Goal: Information Seeking & Learning: Learn about a topic

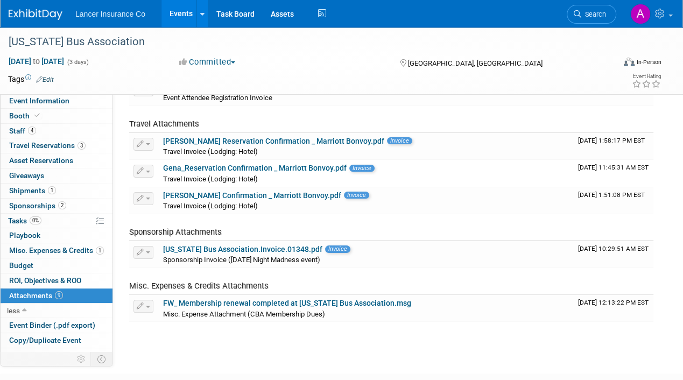
scroll to position [26, 0]
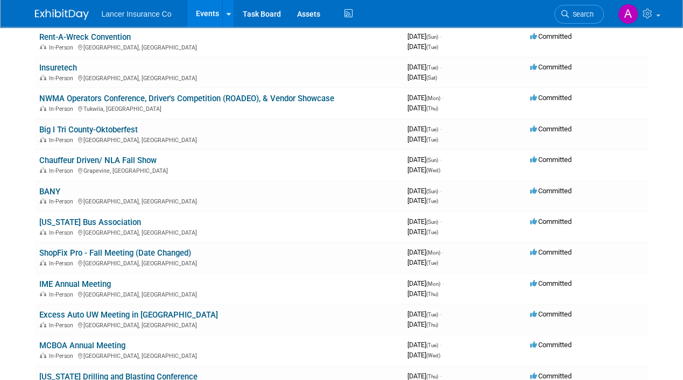
scroll to position [269, 0]
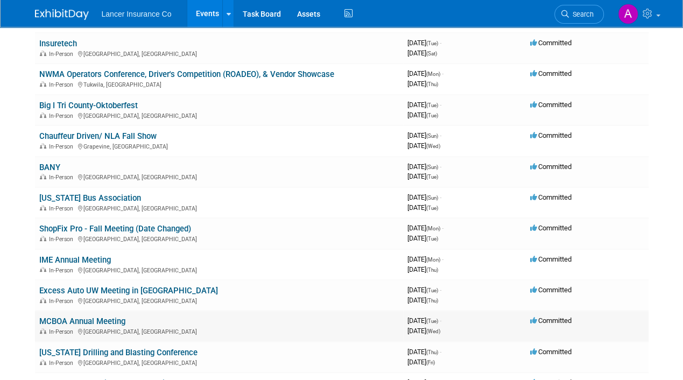
click at [93, 317] on link "MCBOA Annual Meeting" at bounding box center [82, 321] width 86 height 10
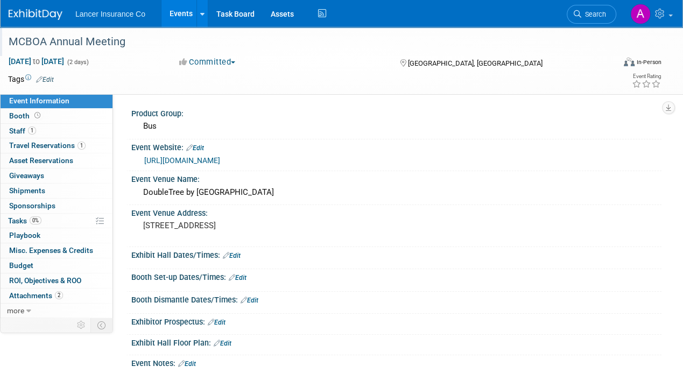
drag, startPoint x: 126, startPoint y: 42, endPoint x: 3, endPoint y: 41, distance: 123.8
click at [3, 41] on div "MCBOA Annual Meeting" at bounding box center [307, 41] width 614 height 29
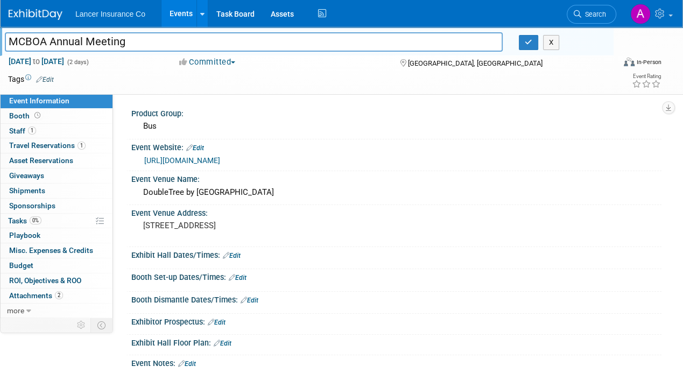
drag, startPoint x: 127, startPoint y: 41, endPoint x: 8, endPoint y: 41, distance: 118.9
click at [8, 41] on input "MCBOA Annual Meeting" at bounding box center [254, 41] width 498 height 19
click at [20, 132] on span "Staff 1" at bounding box center [22, 130] width 27 height 9
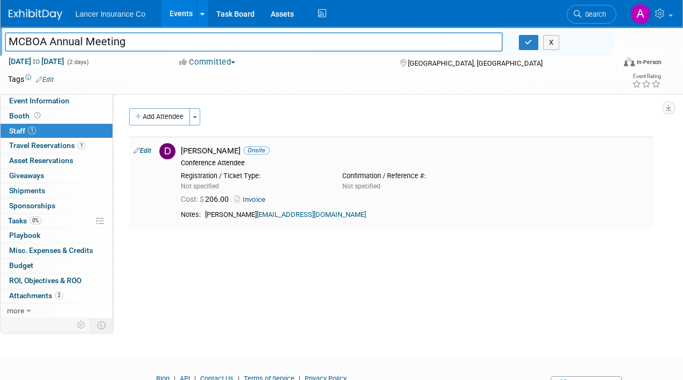
drag, startPoint x: 182, startPoint y: 145, endPoint x: 228, endPoint y: 143, distance: 45.3
click at [228, 143] on div "David Butcher Onsite Conference Attendee" at bounding box center [415, 155] width 484 height 24
copy div "David Butche"
click at [41, 147] on span "Travel Reservations 1" at bounding box center [47, 145] width 76 height 9
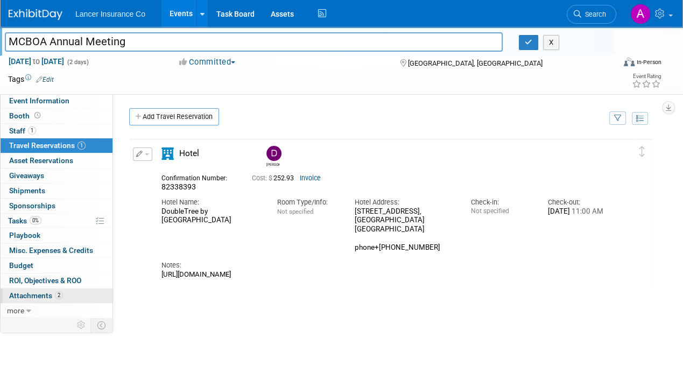
click at [41, 293] on span "Attachments 2" at bounding box center [36, 295] width 54 height 9
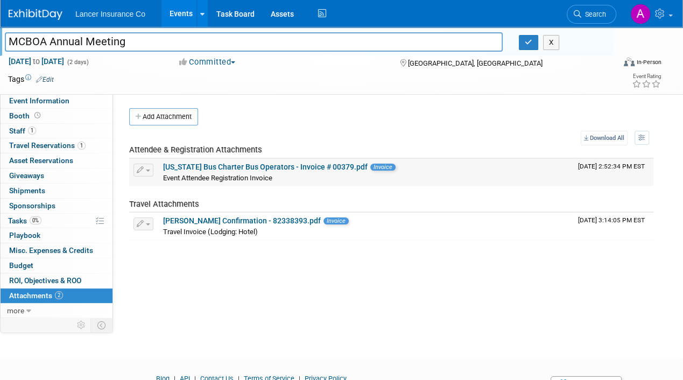
click at [265, 166] on link "Minnesota Bus Charter Bus Operators - Invoice # 00379.pdf" at bounding box center [265, 167] width 205 height 9
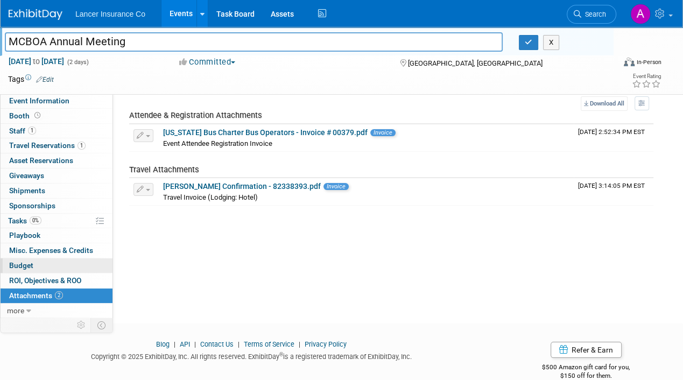
scroll to position [53, 0]
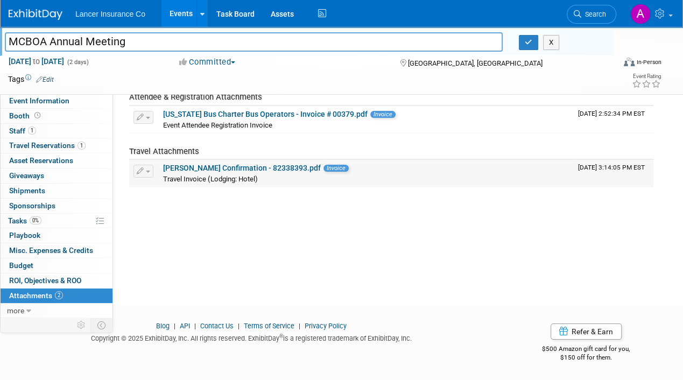
click at [242, 167] on link "David B_Reservation Confirmation - 82338393.pdf" at bounding box center [242, 168] width 158 height 9
click at [40, 10] on img at bounding box center [36, 14] width 54 height 11
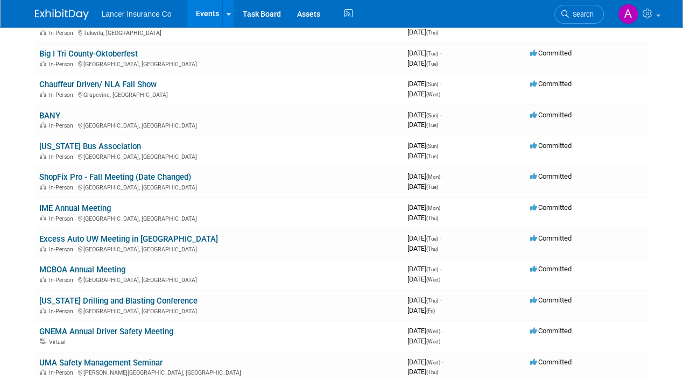
scroll to position [323, 0]
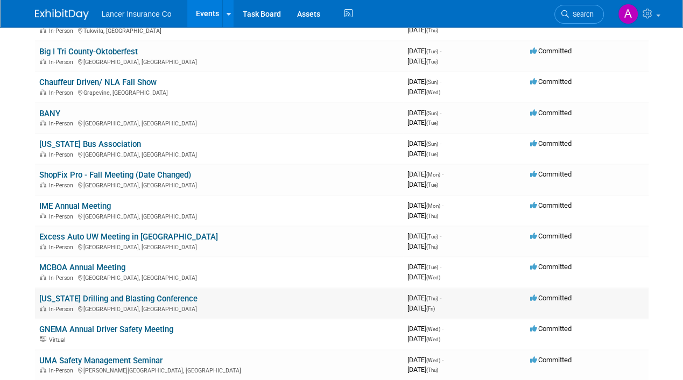
click at [183, 294] on link "Pennsylvania Drilling and Blasting Conference" at bounding box center [118, 299] width 158 height 10
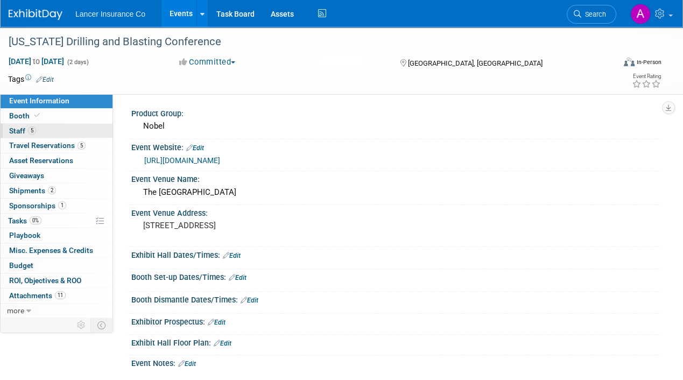
click at [17, 129] on span "Staff 5" at bounding box center [22, 130] width 27 height 9
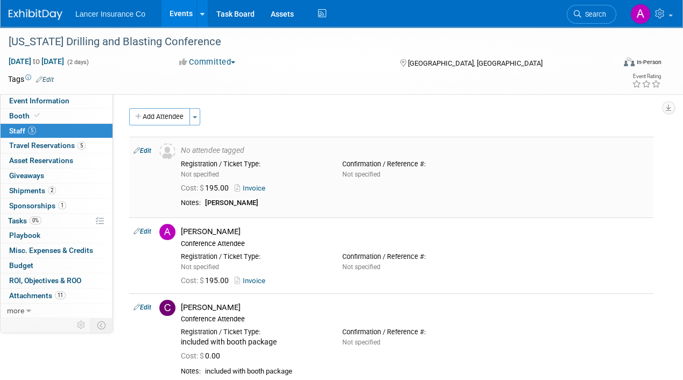
drag, startPoint x: 274, startPoint y: 204, endPoint x: 206, endPoint y: 201, distance: 68.4
click at [206, 201] on div "Kimberly Gdovichin" at bounding box center [427, 203] width 444 height 9
copy b "Kimberly Gdovichin"
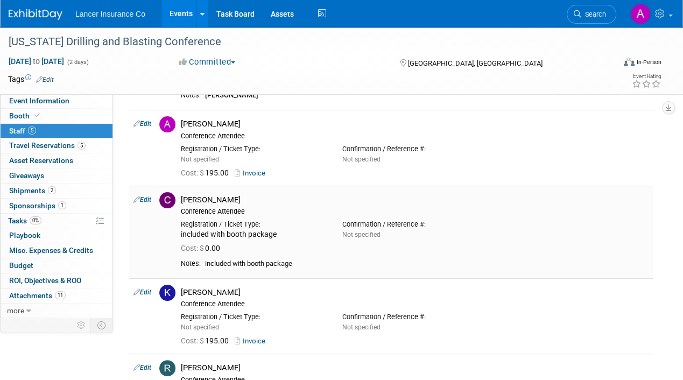
scroll to position [161, 0]
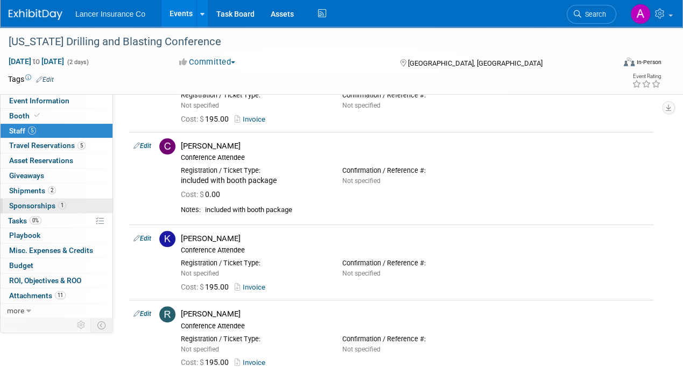
click at [29, 202] on span "Sponsorships 1" at bounding box center [37, 205] width 57 height 9
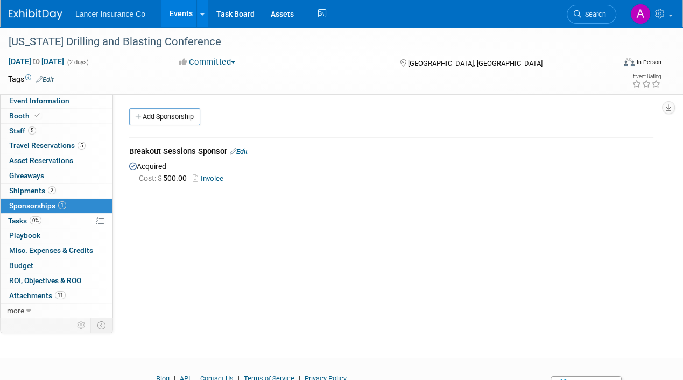
drag, startPoint x: 130, startPoint y: 150, endPoint x: 227, endPoint y: 153, distance: 96.9
click at [227, 153] on div "Breakout Sessions Sponsor Edit" at bounding box center [391, 152] width 524 height 13
copy div "Breakout Sessions Sponsor"
click at [40, 291] on span "Attachments 11" at bounding box center [37, 295] width 57 height 9
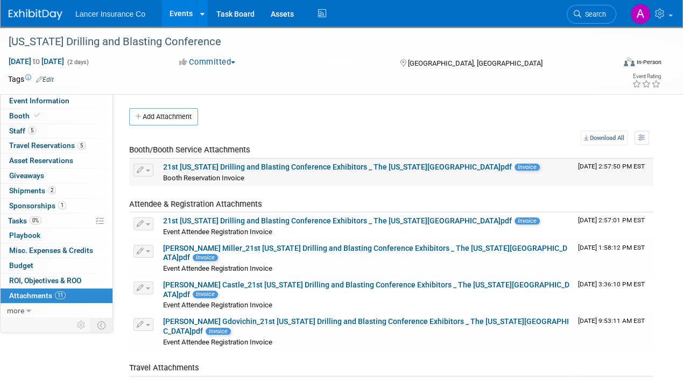
click at [229, 165] on link "21st Pennsylvania Drilling and Blasting Conference Exhibitors _ The Pennsylvani…" at bounding box center [337, 167] width 349 height 9
click at [290, 217] on link "21st Pennsylvania Drilling and Blasting Conference Exhibitors _ The Pennsylvani…" at bounding box center [337, 220] width 349 height 9
click at [288, 244] on link "Andrew Miller_21st Pennsylvania Drilling and Blasting Conference Exhibitors _ T…" at bounding box center [365, 253] width 404 height 18
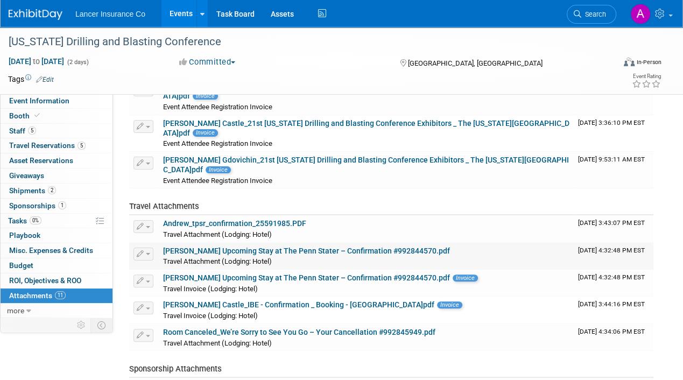
scroll to position [215, 0]
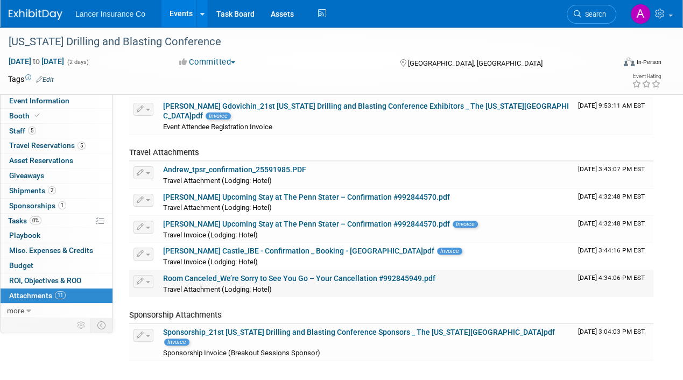
click at [291, 276] on link "Room Canceled_We’re Sorry to See You Go – Your Cancellation #992845949.pdf" at bounding box center [299, 278] width 272 height 9
click at [283, 328] on link "Sponsorship_21st Pennsylvania Drilling and Blasting Conference Sponsors _ The P…" at bounding box center [359, 332] width 392 height 9
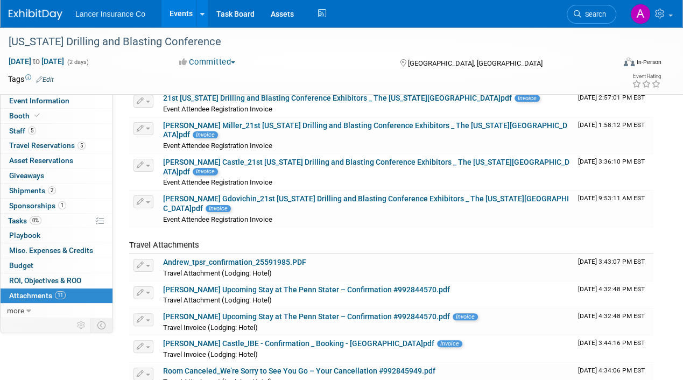
scroll to position [105, 0]
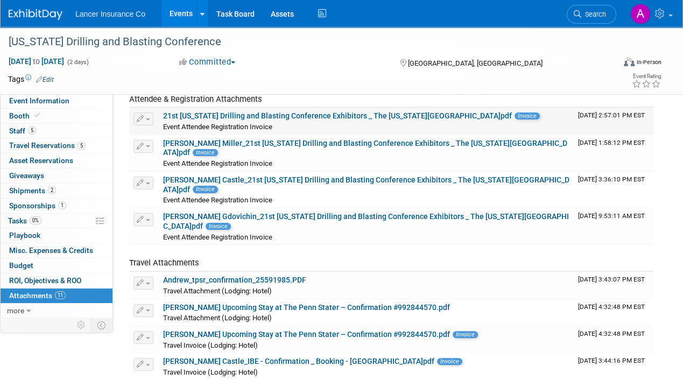
click at [310, 114] on link "21st Pennsylvania Drilling and Blasting Conference Exhibitors _ The Pennsylvani…" at bounding box center [337, 115] width 349 height 9
click at [30, 11] on img at bounding box center [36, 14] width 54 height 11
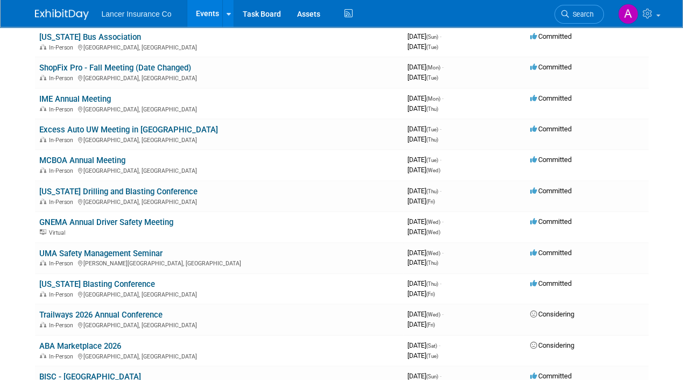
scroll to position [431, 0]
click at [150, 217] on link "GNEMA Annual Driver Safety Meeting" at bounding box center [106, 222] width 134 height 10
click at [131, 248] on link "UMA Safety Management Seminar" at bounding box center [100, 253] width 123 height 10
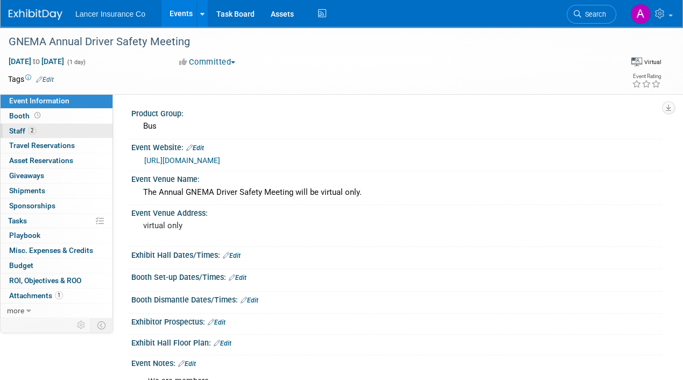
click at [19, 129] on span "Staff 2" at bounding box center [22, 130] width 27 height 9
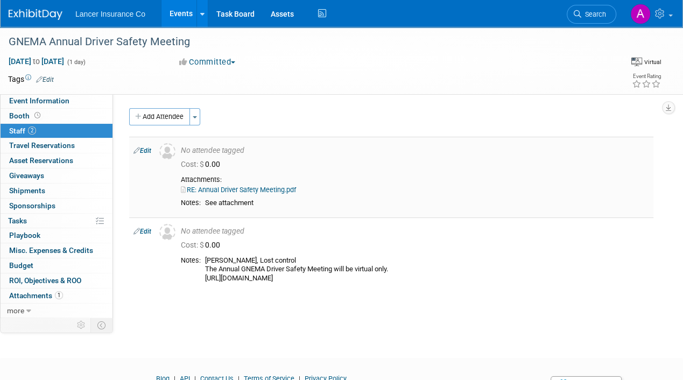
click at [267, 188] on link "RE: Annual Driver Safety Meeting.pdf" at bounding box center [238, 190] width 115 height 8
click at [29, 292] on span "Attachments 1" at bounding box center [36, 295] width 54 height 9
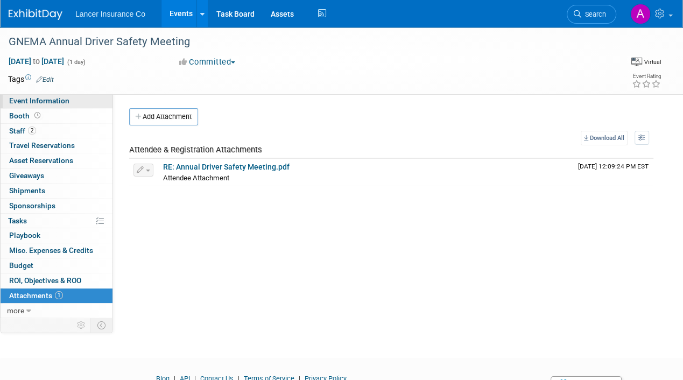
click at [26, 98] on span "Event Information" at bounding box center [39, 100] width 60 height 9
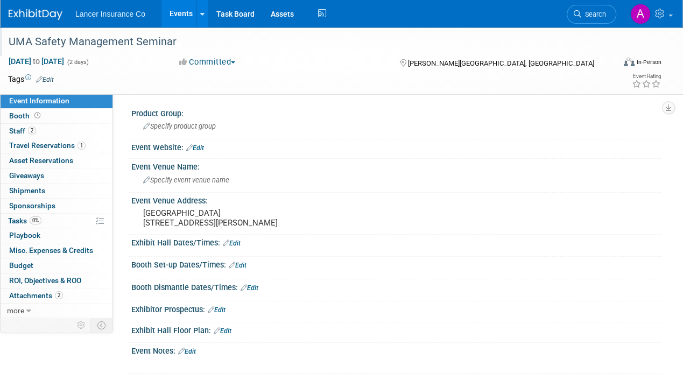
drag, startPoint x: 177, startPoint y: 41, endPoint x: 7, endPoint y: 39, distance: 170.1
click at [7, 39] on div "UMA Safety Management Seminar" at bounding box center [305, 41] width 601 height 19
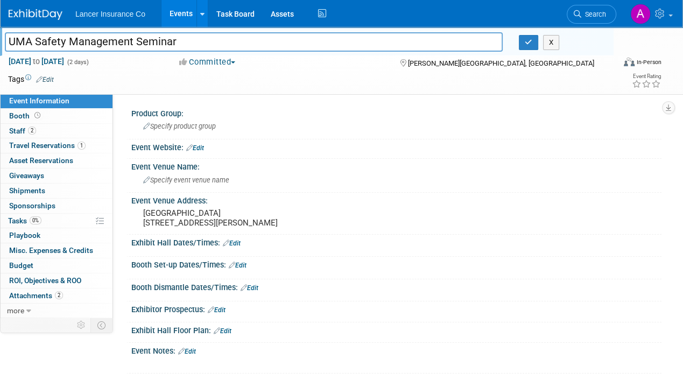
click at [180, 37] on input "UMA Safety Management Seminar" at bounding box center [254, 41] width 498 height 19
drag, startPoint x: 179, startPoint y: 38, endPoint x: -1, endPoint y: 36, distance: 179.2
click at [0, 36] on html "Lancer Insurance Co Events Add Event Bulk Upload Events Shareable Event Boards …" at bounding box center [341, 190] width 683 height 380
click at [17, 118] on span "Booth" at bounding box center [25, 115] width 33 height 9
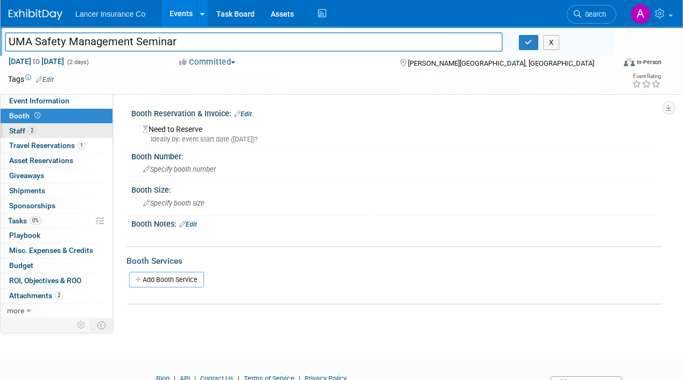
click at [19, 130] on span "Staff 2" at bounding box center [22, 130] width 27 height 9
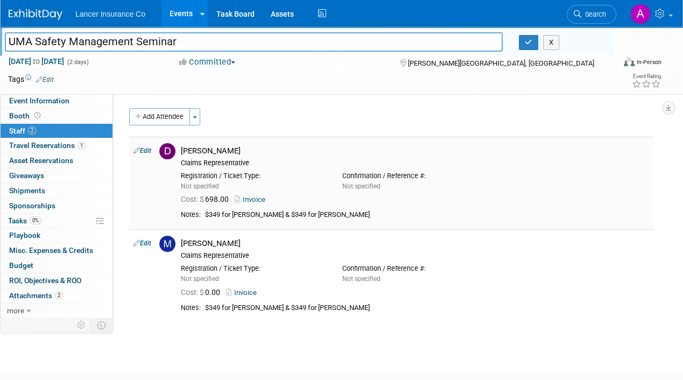
drag, startPoint x: 184, startPoint y: 147, endPoint x: 227, endPoint y: 148, distance: 42.5
click at [227, 148] on div "Dawn Quinn" at bounding box center [415, 151] width 468 height 10
copy div "Dawn Quinn"
click at [48, 142] on span "Travel Reservations 1" at bounding box center [47, 145] width 76 height 9
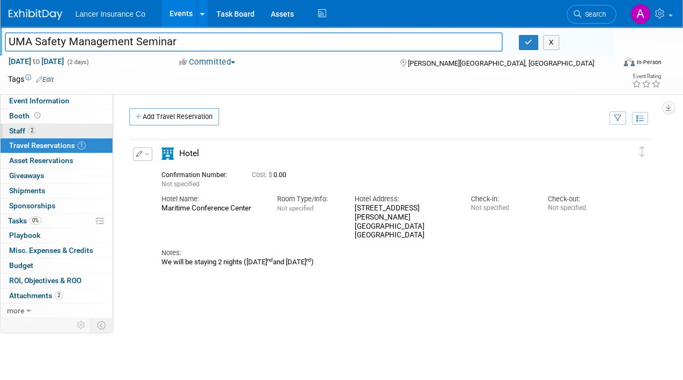
click at [16, 132] on span "Staff 2" at bounding box center [22, 130] width 27 height 9
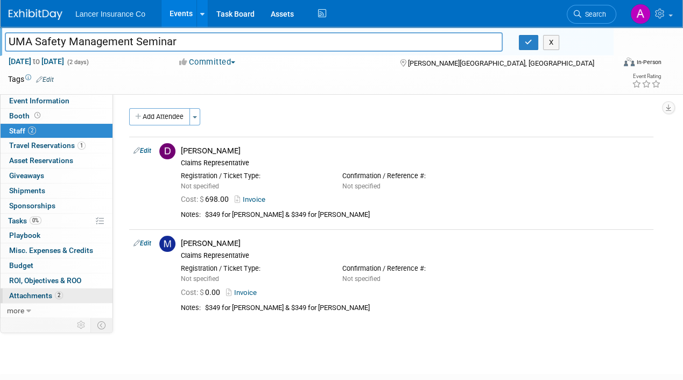
click at [43, 293] on span "Attachments 2" at bounding box center [36, 295] width 54 height 9
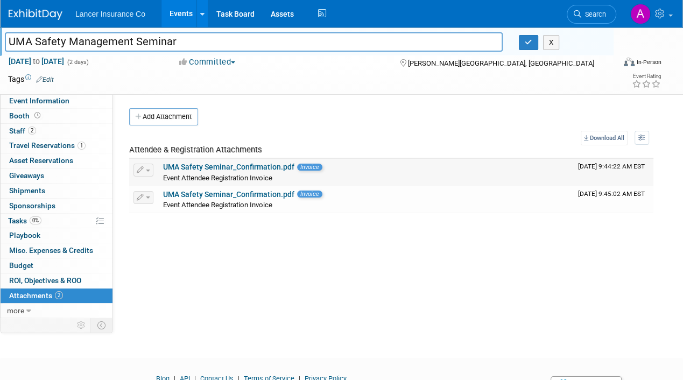
click at [220, 166] on link "UMA Safety Seminar_Confirmation.pdf" at bounding box center [228, 167] width 131 height 9
click at [248, 194] on link "UMA Safety Seminar_Confirmation.pdf" at bounding box center [228, 194] width 131 height 9
click at [243, 166] on link "UMA Safety Seminar_Confirmation.pdf" at bounding box center [228, 167] width 131 height 9
click at [51, 100] on span "Event Information" at bounding box center [39, 100] width 60 height 9
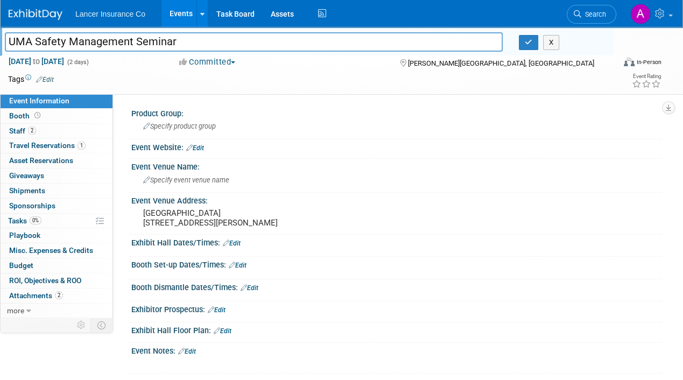
drag, startPoint x: 180, startPoint y: 37, endPoint x: -4, endPoint y: 47, distance: 184.3
click at [0, 47] on html "Lancer Insurance Co Events Add Event Bulk Upload Events Shareable Event Boards …" at bounding box center [341, 190] width 683 height 380
click at [32, 12] on img at bounding box center [36, 14] width 54 height 11
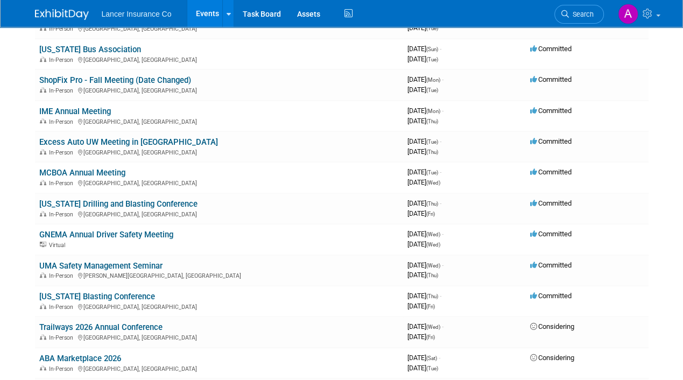
scroll to position [431, 0]
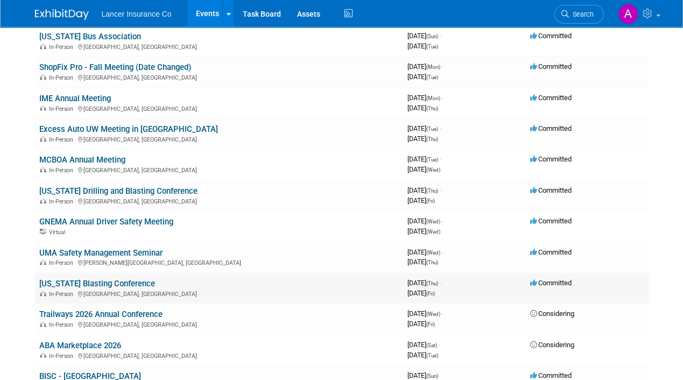
click at [110, 279] on link "[US_STATE] Blasting Conference" at bounding box center [97, 284] width 116 height 10
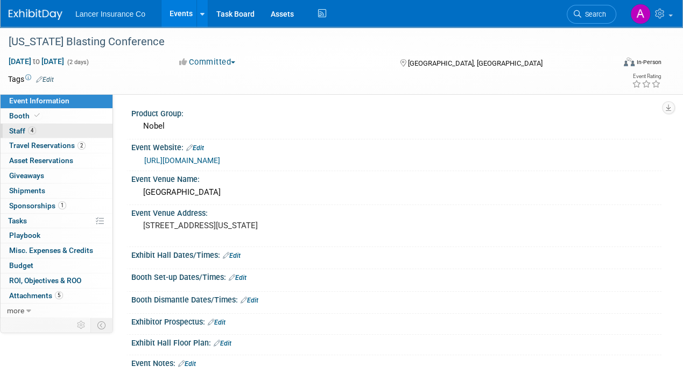
click at [18, 129] on span "Staff 4" at bounding box center [22, 130] width 27 height 9
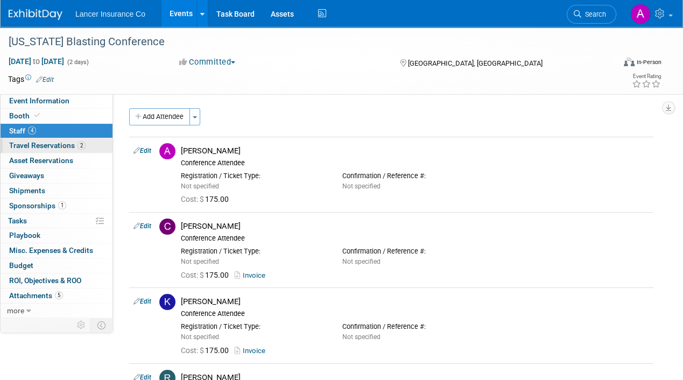
click at [43, 142] on span "Travel Reservations 2" at bounding box center [47, 145] width 76 height 9
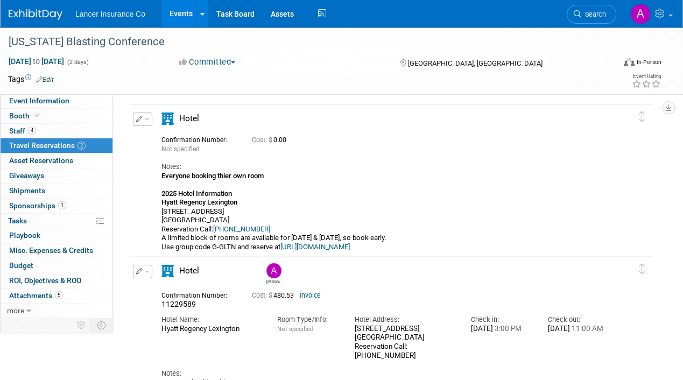
scroll to position [54, 0]
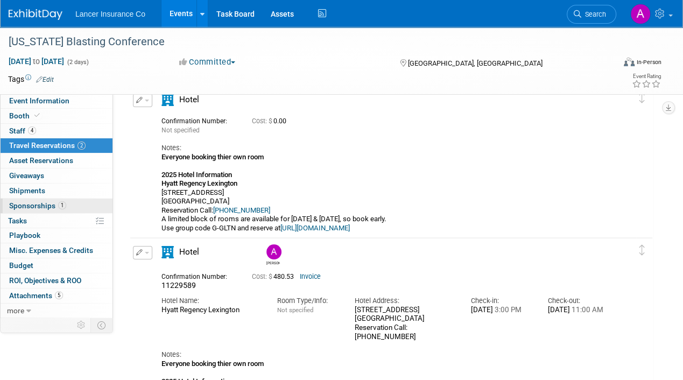
click at [52, 205] on span "Sponsorships 1" at bounding box center [37, 205] width 57 height 9
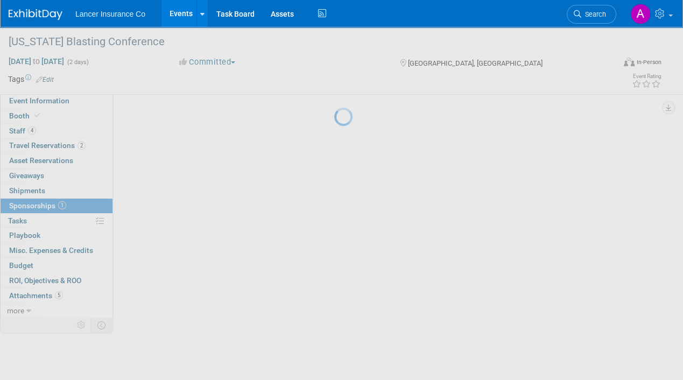
scroll to position [0, 0]
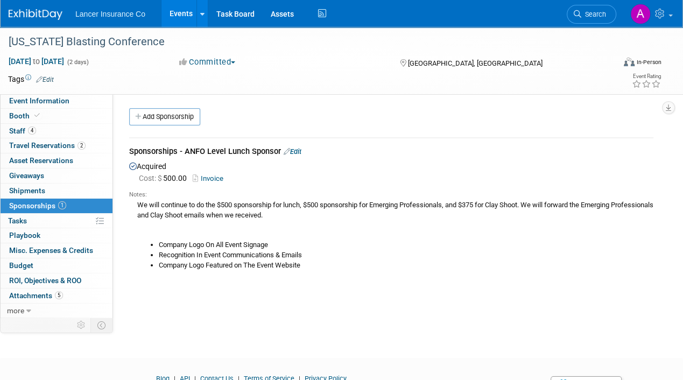
drag, startPoint x: 185, startPoint y: 149, endPoint x: 283, endPoint y: 151, distance: 98.0
click at [283, 151] on div "Sponsorships - ANFO Level Lunch Sponsor Edit" at bounding box center [391, 152] width 524 height 13
copy div "ANFO Level Lunch Sponsor"
click at [39, 291] on span "Attachments 5" at bounding box center [36, 295] width 54 height 9
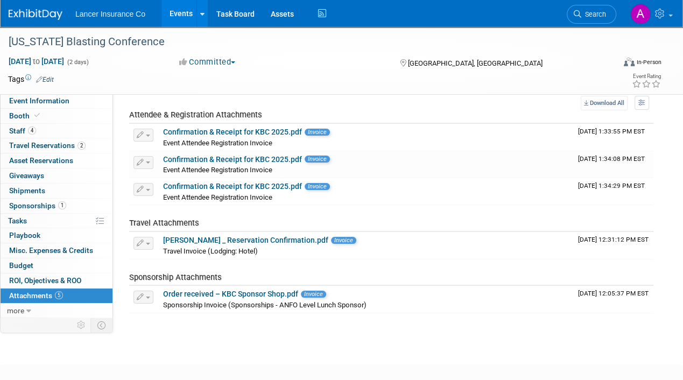
scroll to position [54, 0]
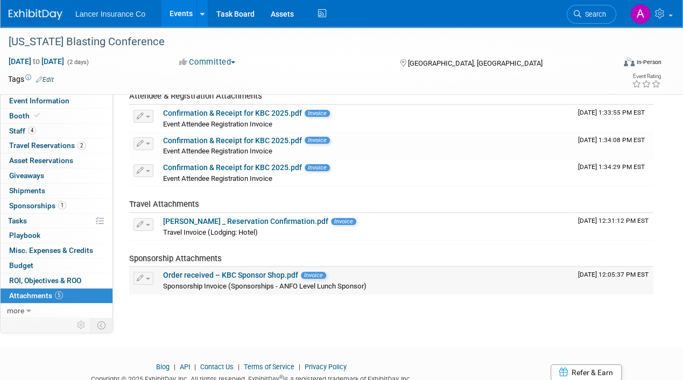
click at [230, 272] on link "Order received – KBC Sponsor Shop.pdf" at bounding box center [230, 275] width 135 height 9
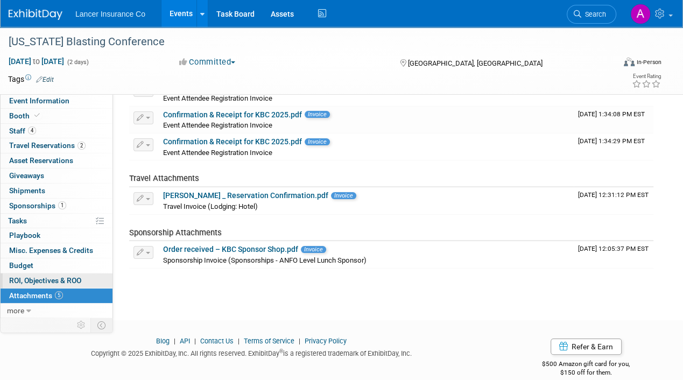
scroll to position [93, 0]
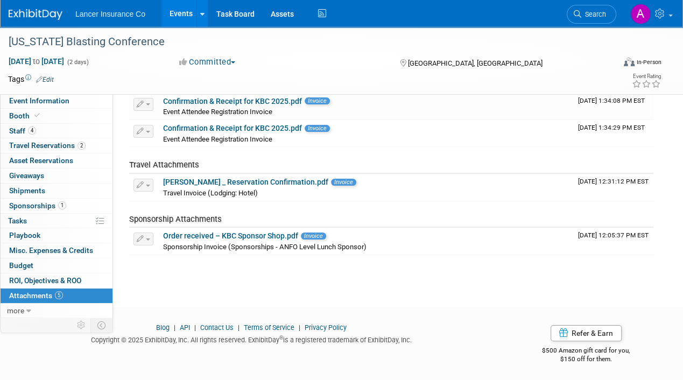
click at [45, 13] on img at bounding box center [36, 14] width 54 height 11
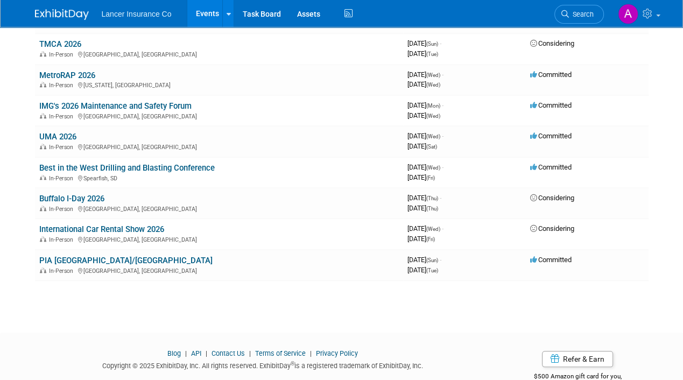
scroll to position [861, 0]
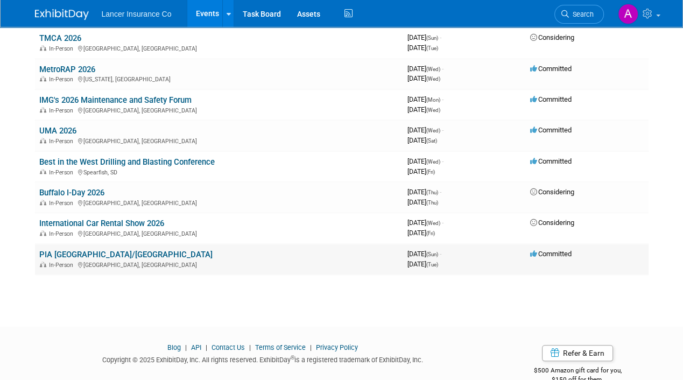
click at [58, 250] on link "PIA [GEOGRAPHIC_DATA]/[GEOGRAPHIC_DATA]" at bounding box center [125, 255] width 173 height 10
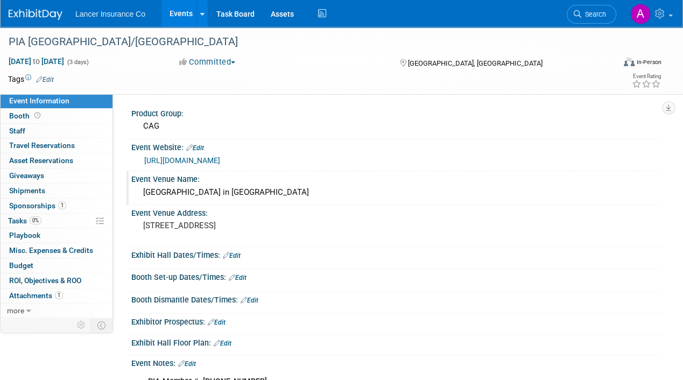
drag, startPoint x: 142, startPoint y: 192, endPoint x: 295, endPoint y: 193, distance: 153.4
click at [295, 193] on div "Hard Rock Hotel Casino in Atlantic City" at bounding box center [396, 192] width 514 height 17
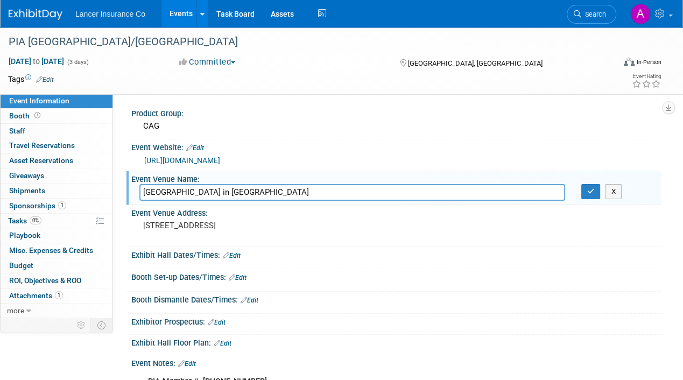
drag, startPoint x: 302, startPoint y: 192, endPoint x: 127, endPoint y: 192, distance: 174.9
click at [127, 192] on div "Event Venue Name: Hard Rock Hotel Casino in Atlantic City Hard Rock Hotel Casin…" at bounding box center [393, 188] width 535 height 34
click at [37, 9] on img at bounding box center [36, 14] width 54 height 11
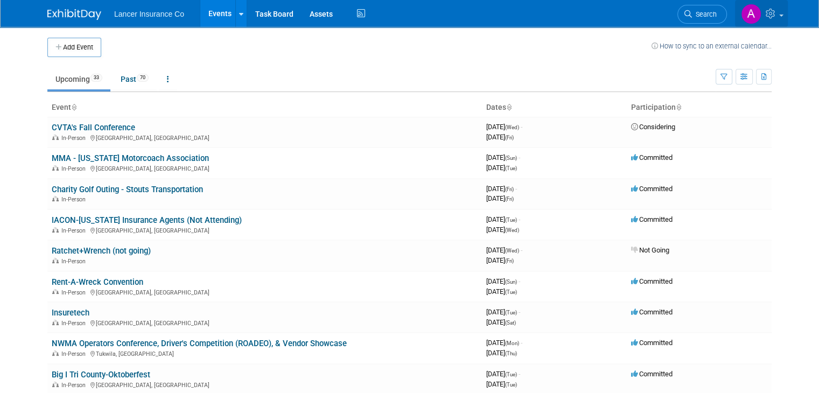
click at [682, 11] on link at bounding box center [761, 13] width 53 height 27
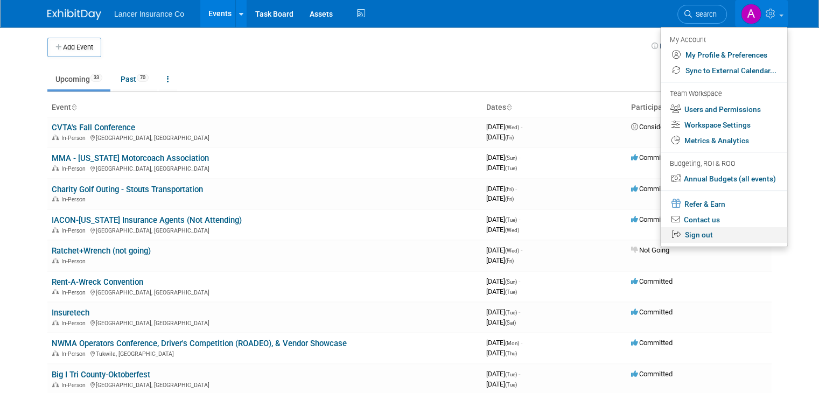
click at [682, 235] on link "Sign out" at bounding box center [723, 235] width 126 height 16
